Goal: Task Accomplishment & Management: Manage account settings

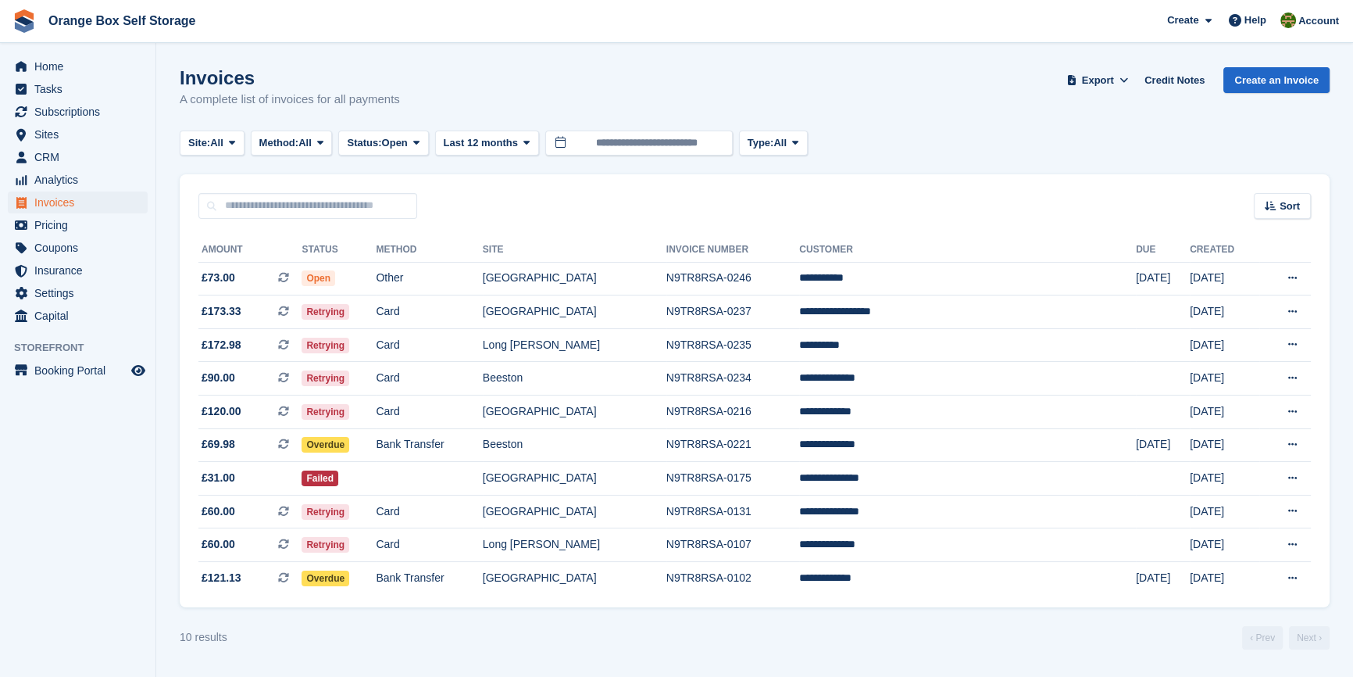
click at [86, 500] on aside "Home Tasks Subscriptions Subscriptions Subscriptions Contracts Price increases …" at bounding box center [77, 342] width 155 height 598
click at [464, 455] on td "Bank Transfer" at bounding box center [429, 445] width 106 height 34
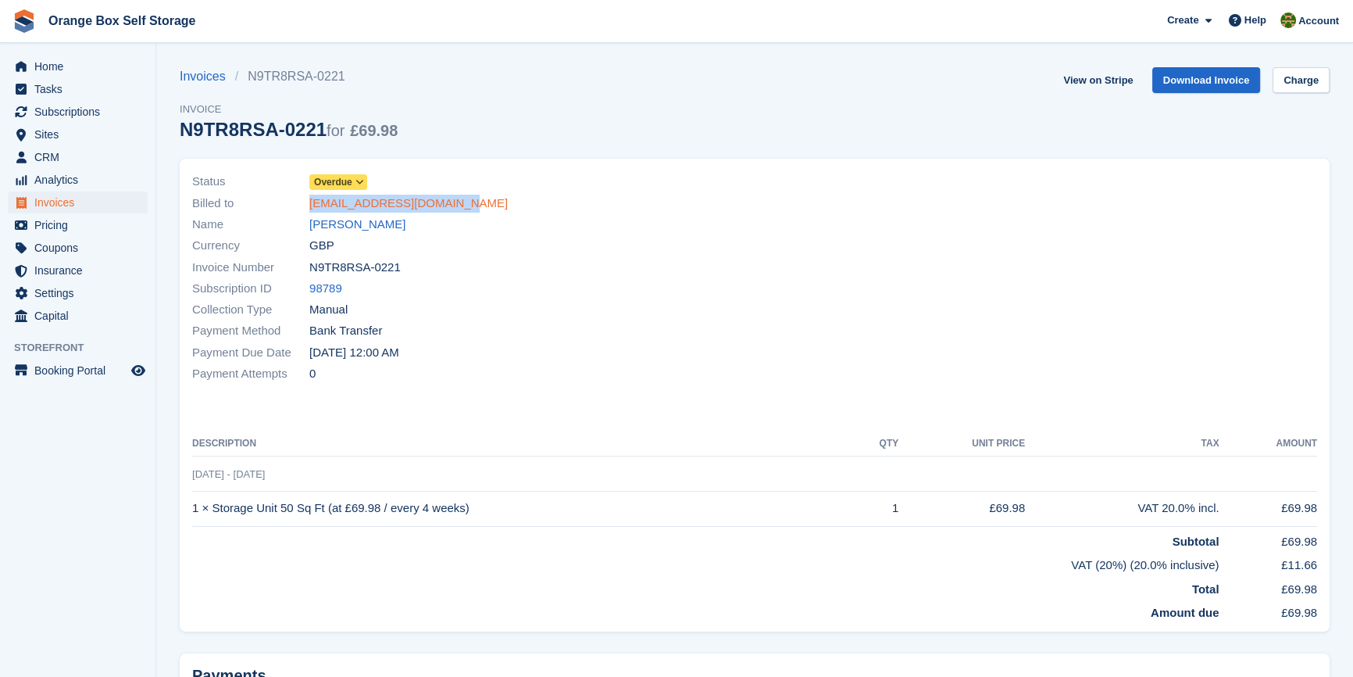
drag, startPoint x: 461, startPoint y: 208, endPoint x: 309, endPoint y: 203, distance: 152.4
click at [309, 203] on div "Billed to smirmoff_ice@hotmail.com" at bounding box center [468, 202] width 553 height 21
copy link "smirmoff_ice@hotmail.com"
click at [445, 434] on th "Description" at bounding box center [522, 443] width 660 height 25
